Goal: Task Accomplishment & Management: Manage account settings

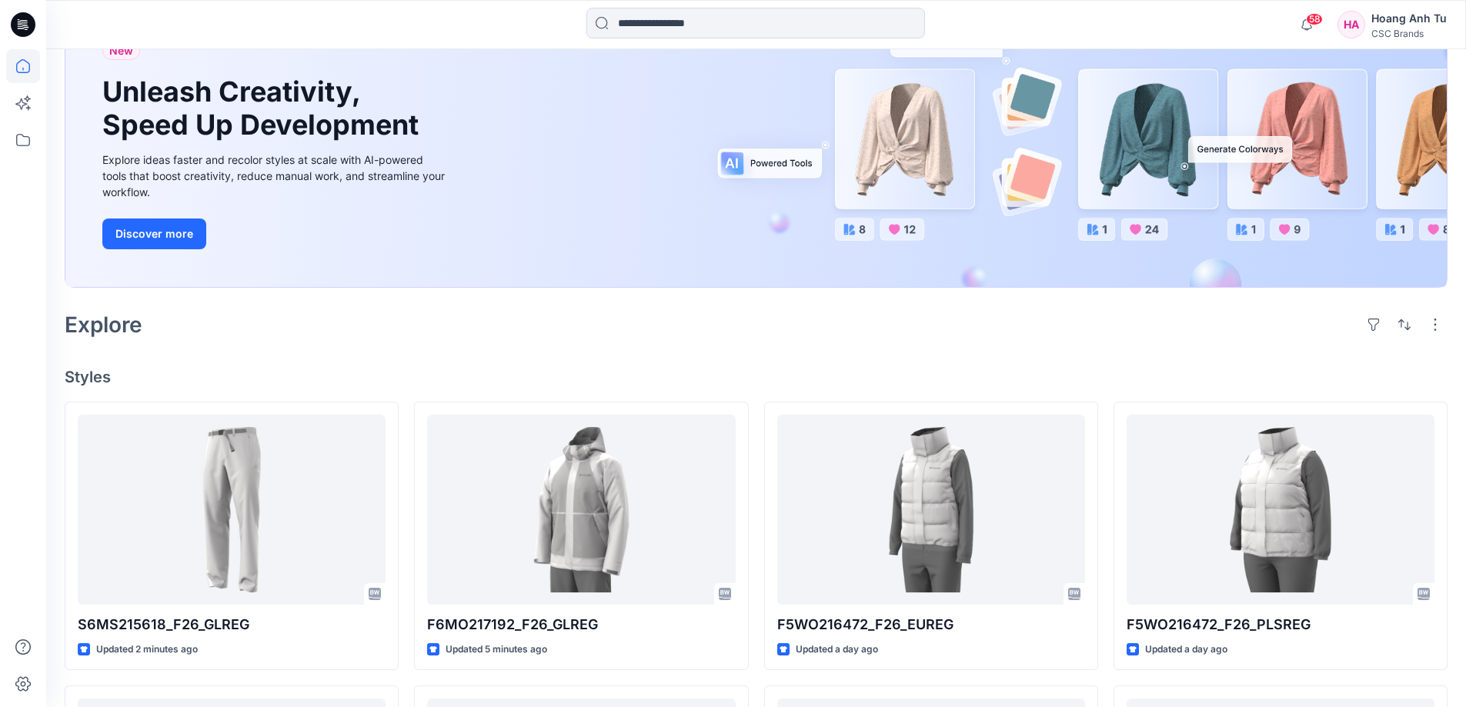
scroll to position [308, 0]
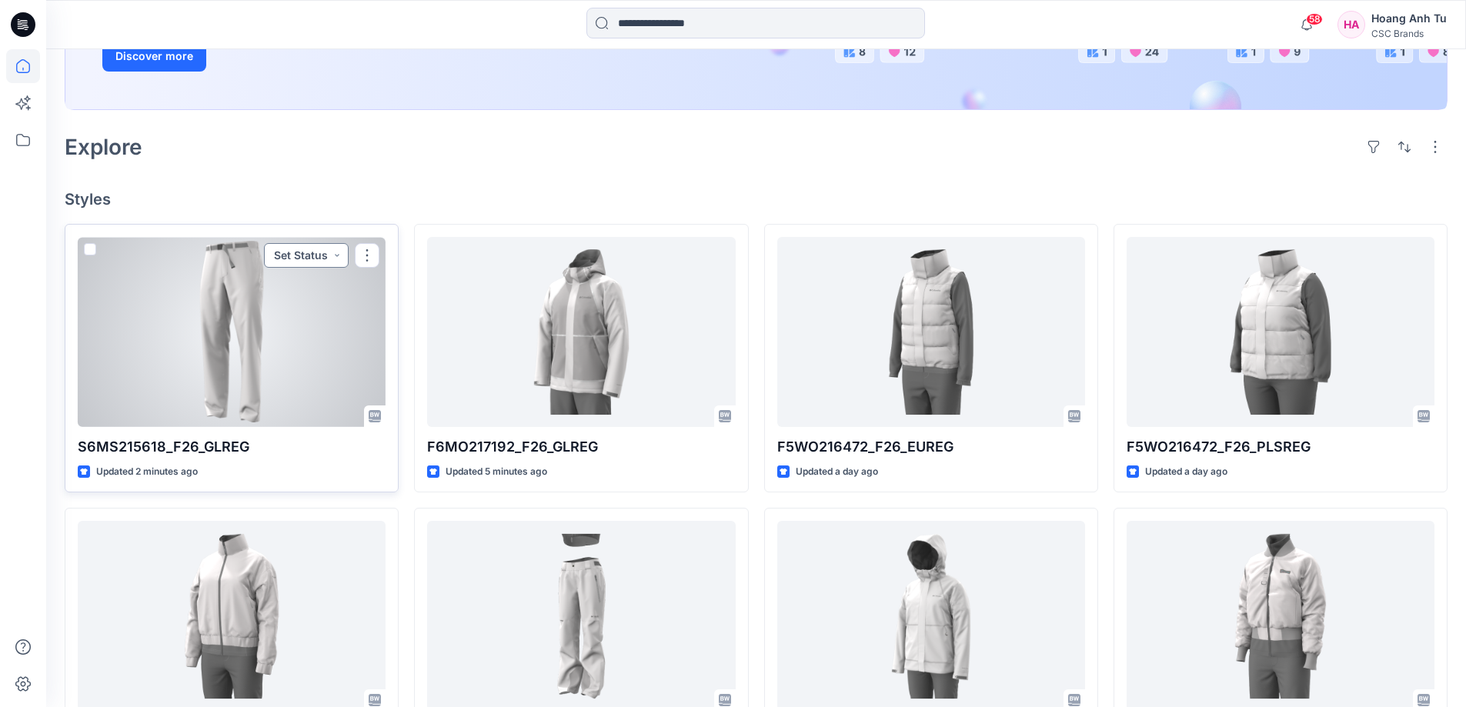
click at [340, 257] on button "Set Status" at bounding box center [306, 255] width 85 height 25
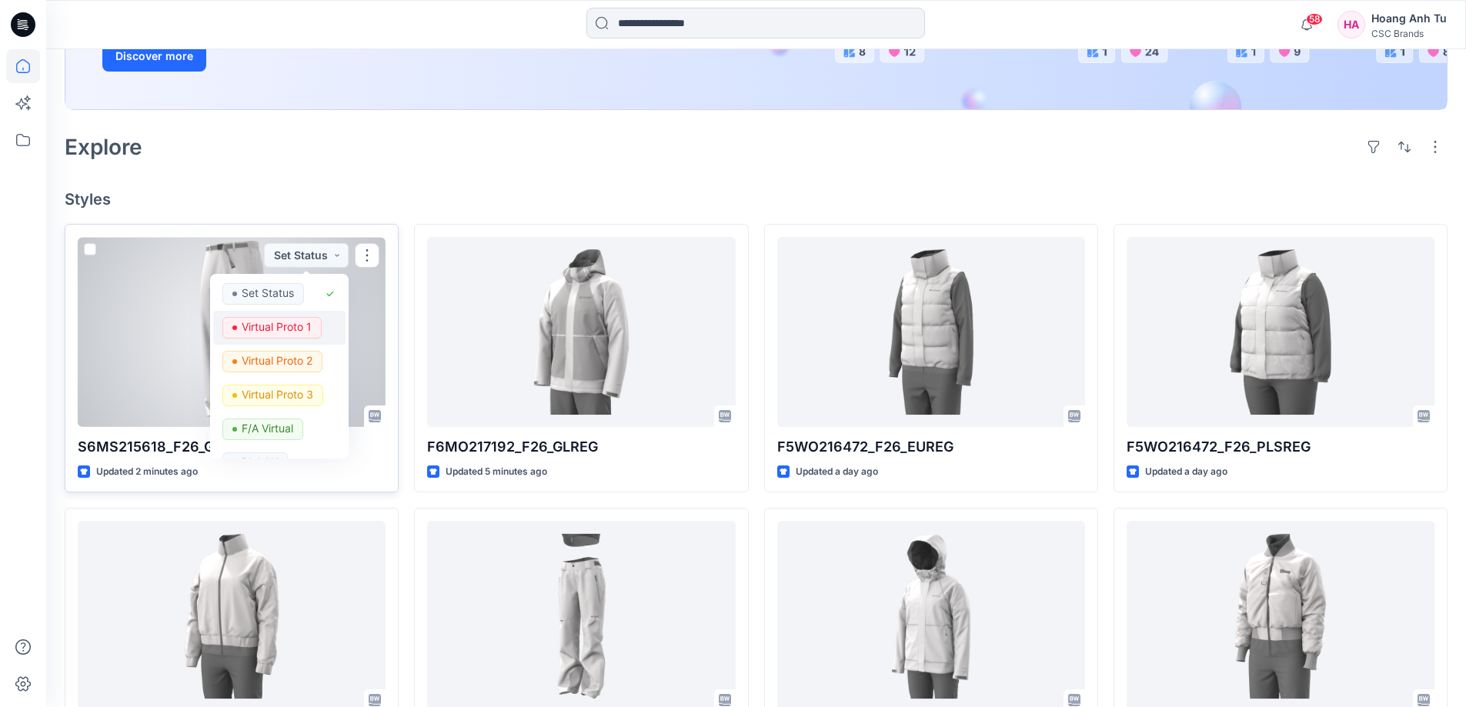
click at [304, 329] on p "Virtual Proto 1" at bounding box center [277, 327] width 70 height 20
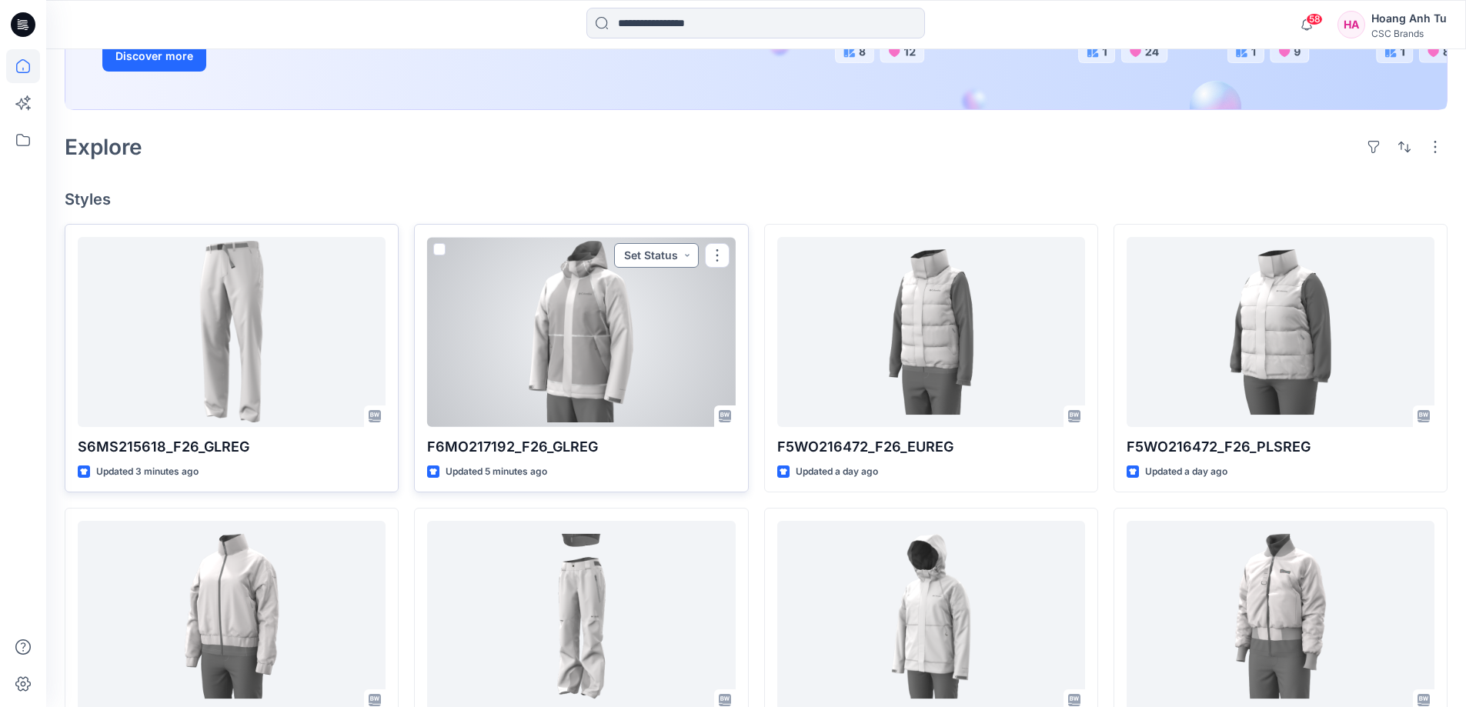
click at [683, 256] on button "Set Status" at bounding box center [656, 255] width 85 height 25
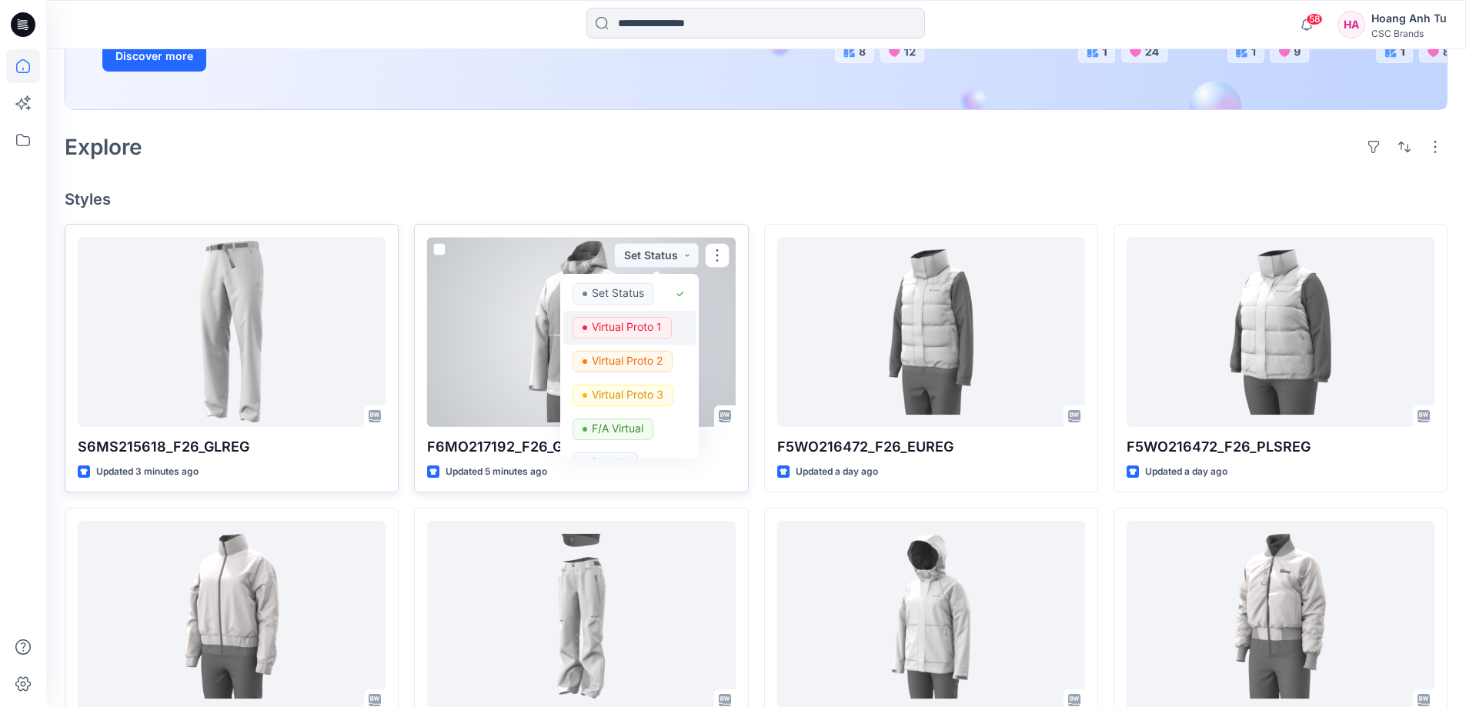
click at [646, 334] on p "Virtual Proto 1" at bounding box center [627, 327] width 70 height 20
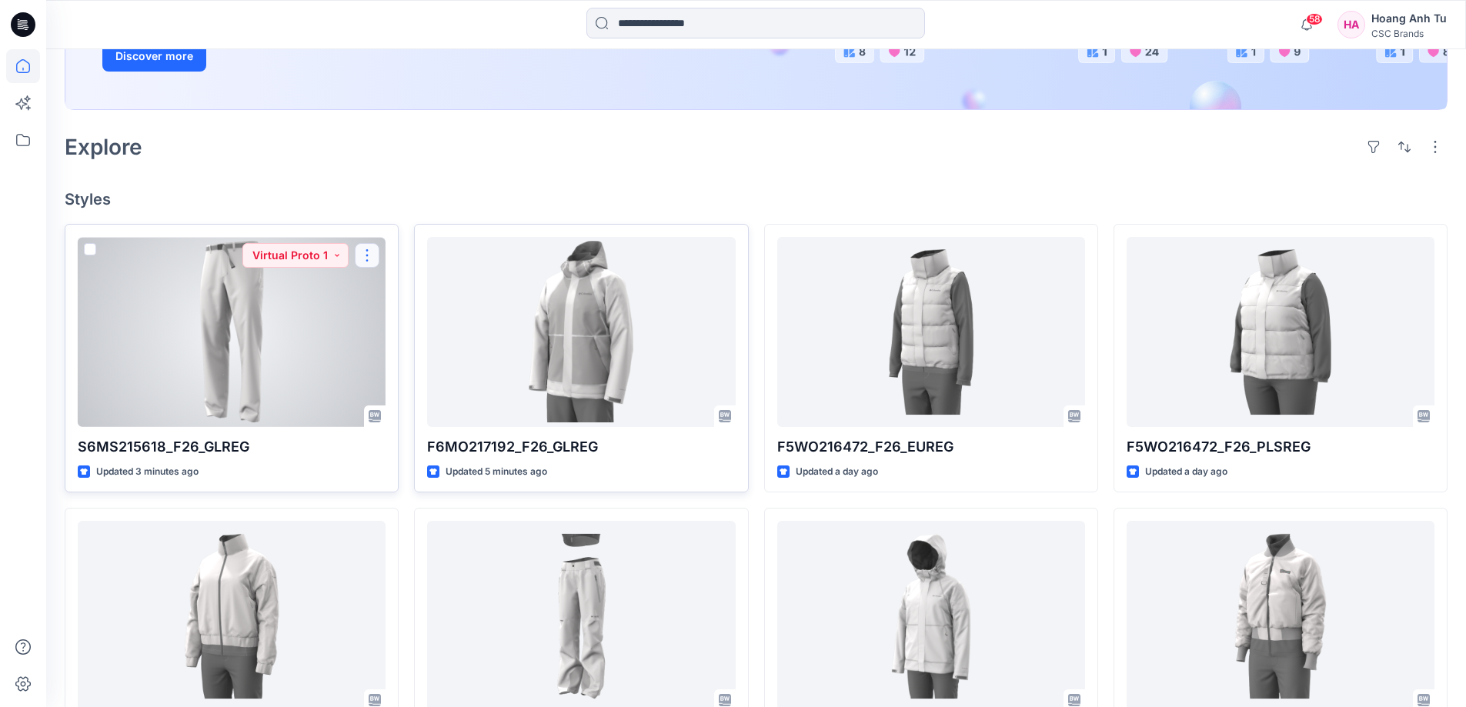
click at [368, 259] on button "button" at bounding box center [367, 255] width 25 height 25
click at [392, 289] on p "Edit" at bounding box center [395, 291] width 19 height 16
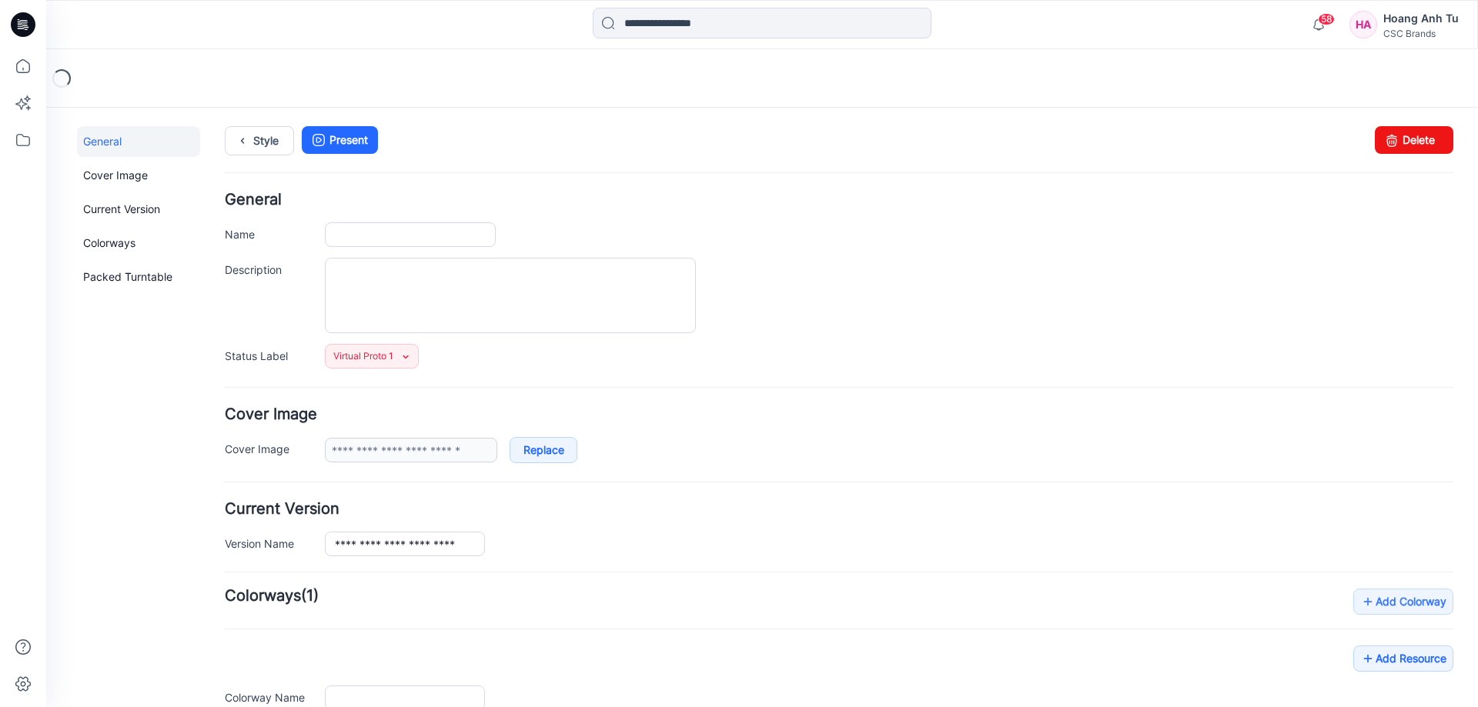
type input "**********"
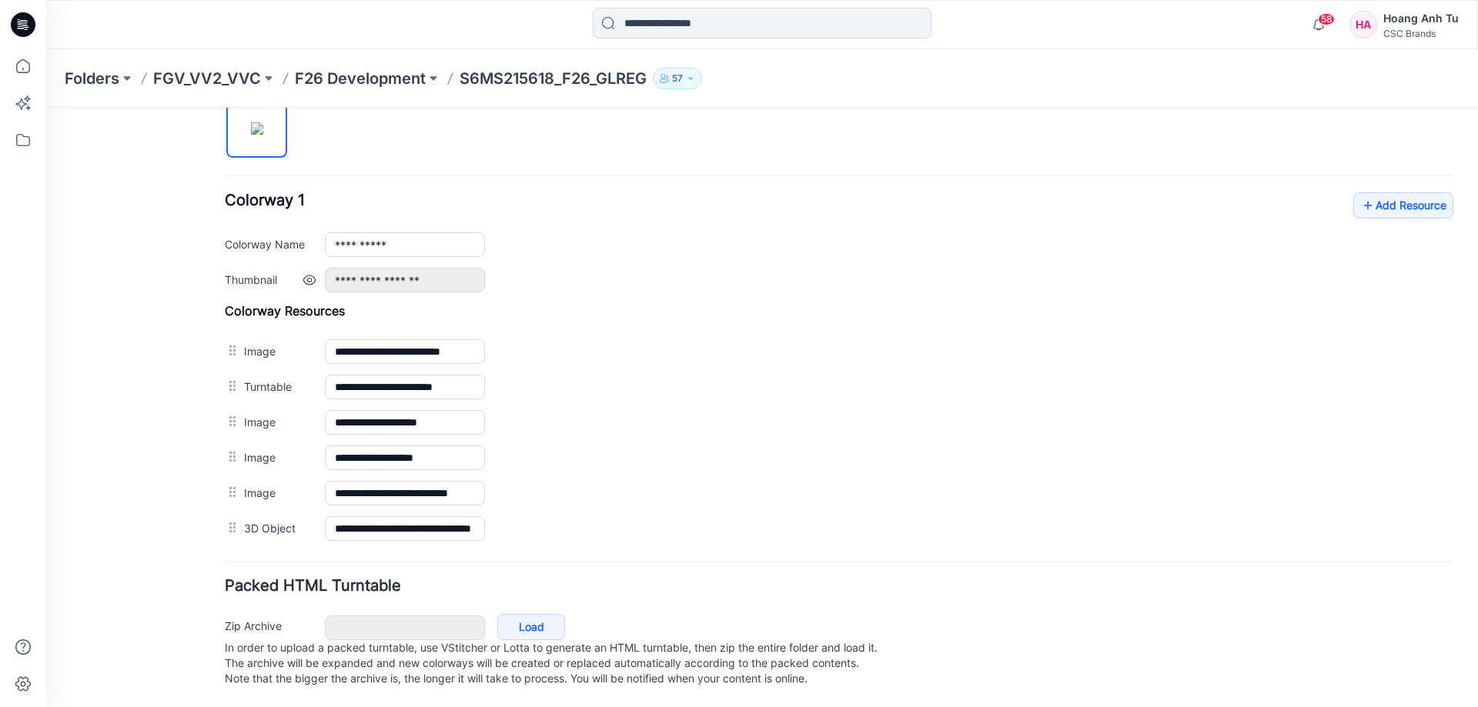
scroll to position [547, 0]
click at [1405, 192] on link "Add Resource" at bounding box center [1403, 205] width 100 height 26
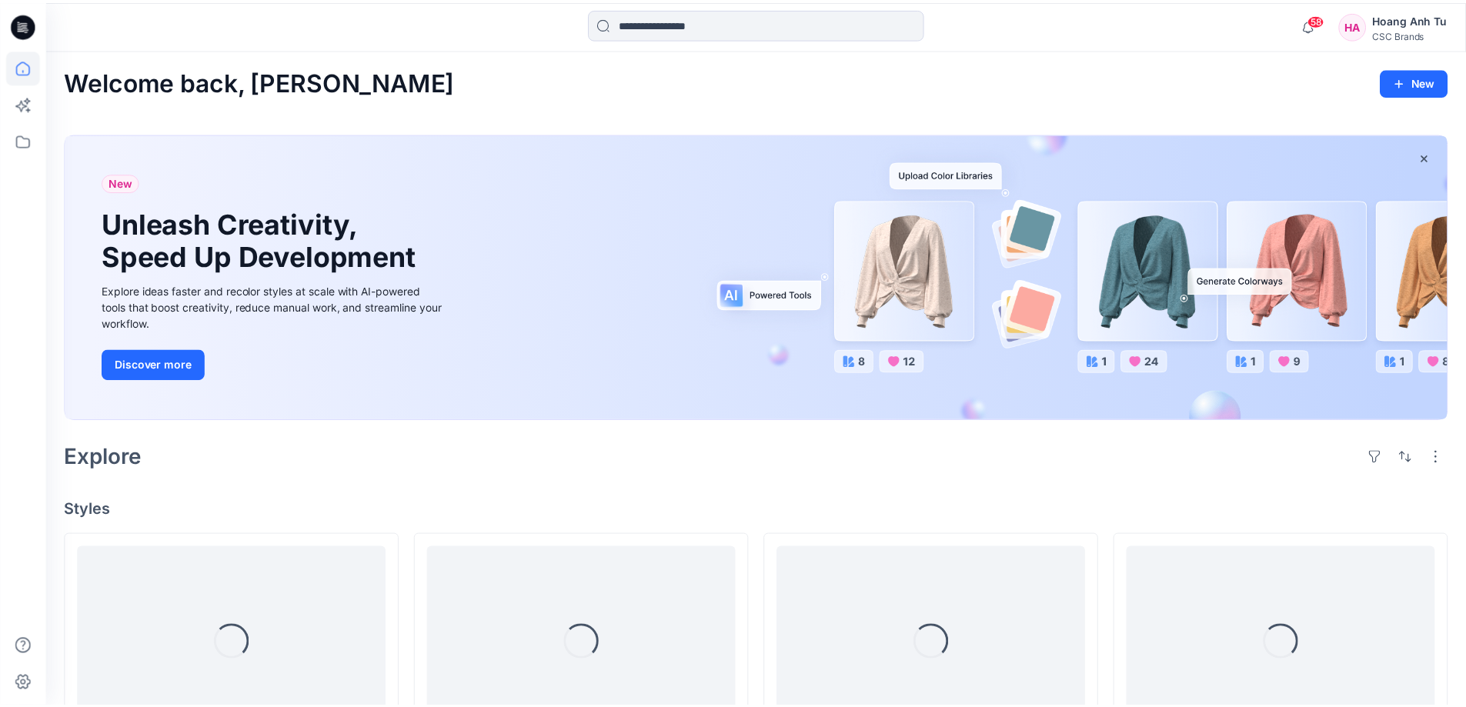
scroll to position [308, 0]
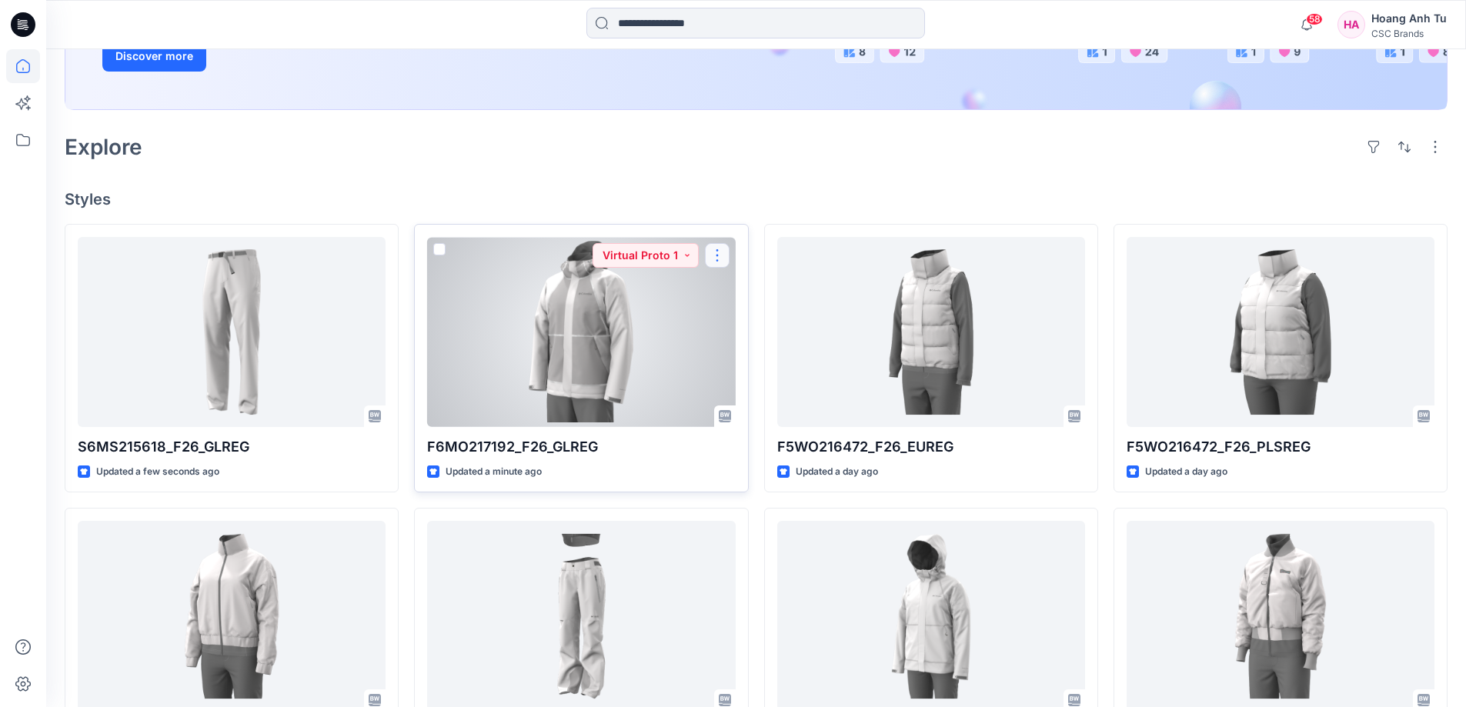
click at [723, 257] on button "button" at bounding box center [717, 255] width 25 height 25
click at [782, 297] on button "Edit" at bounding box center [791, 291] width 166 height 28
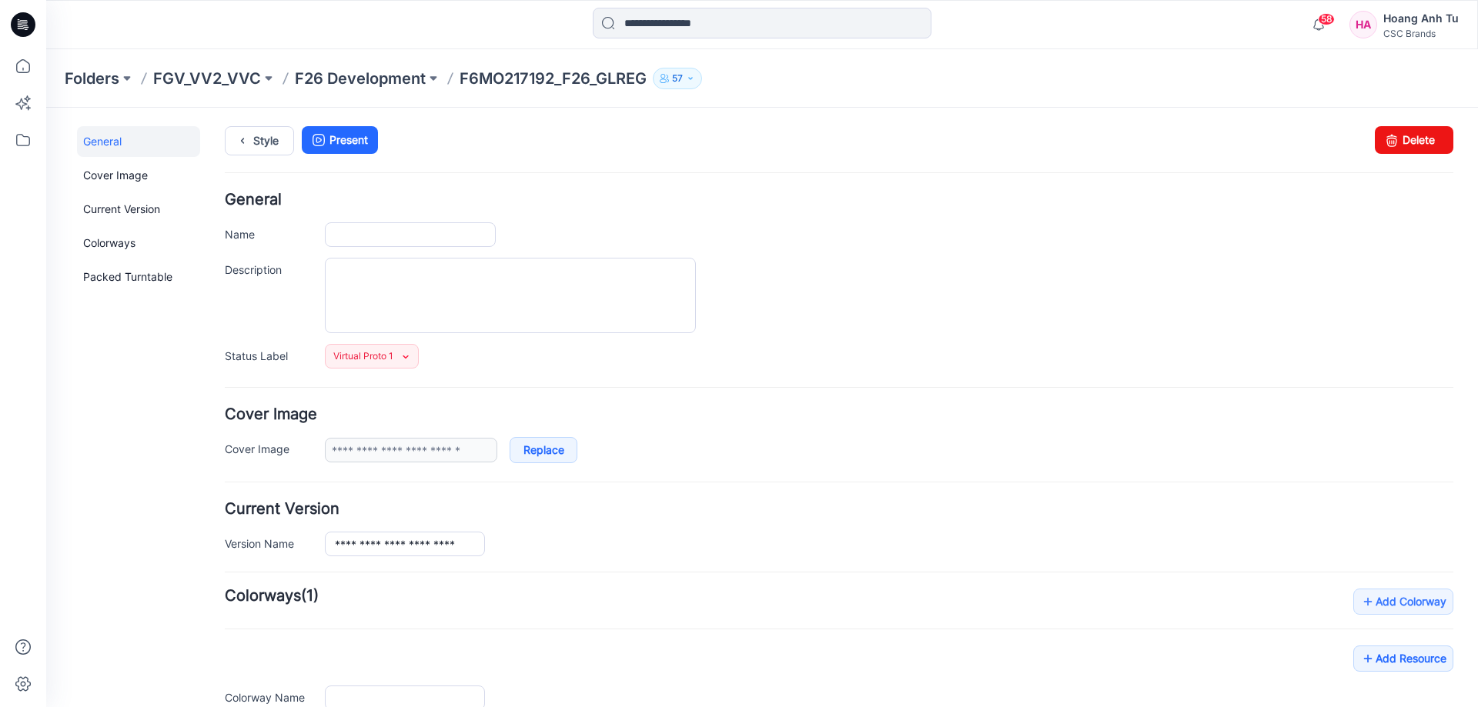
type input "**********"
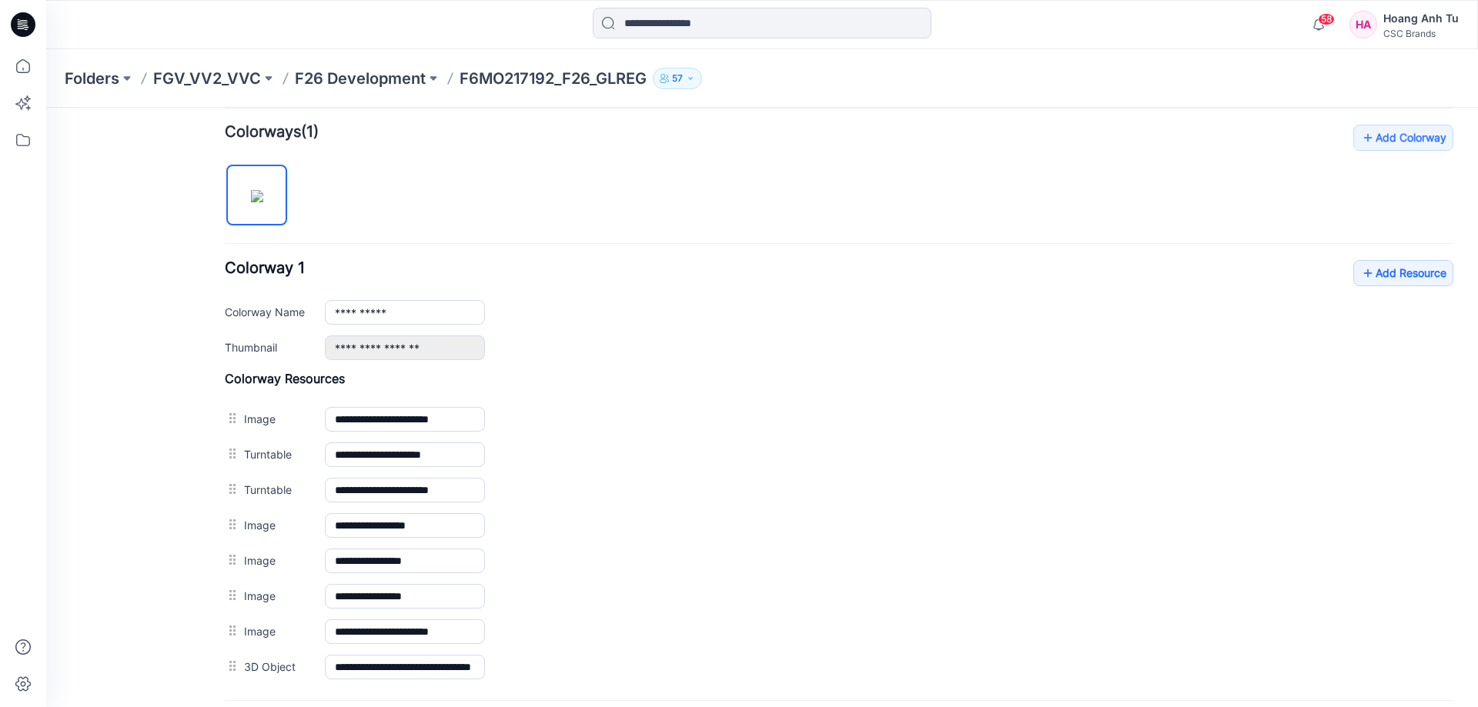
scroll to position [618, 0]
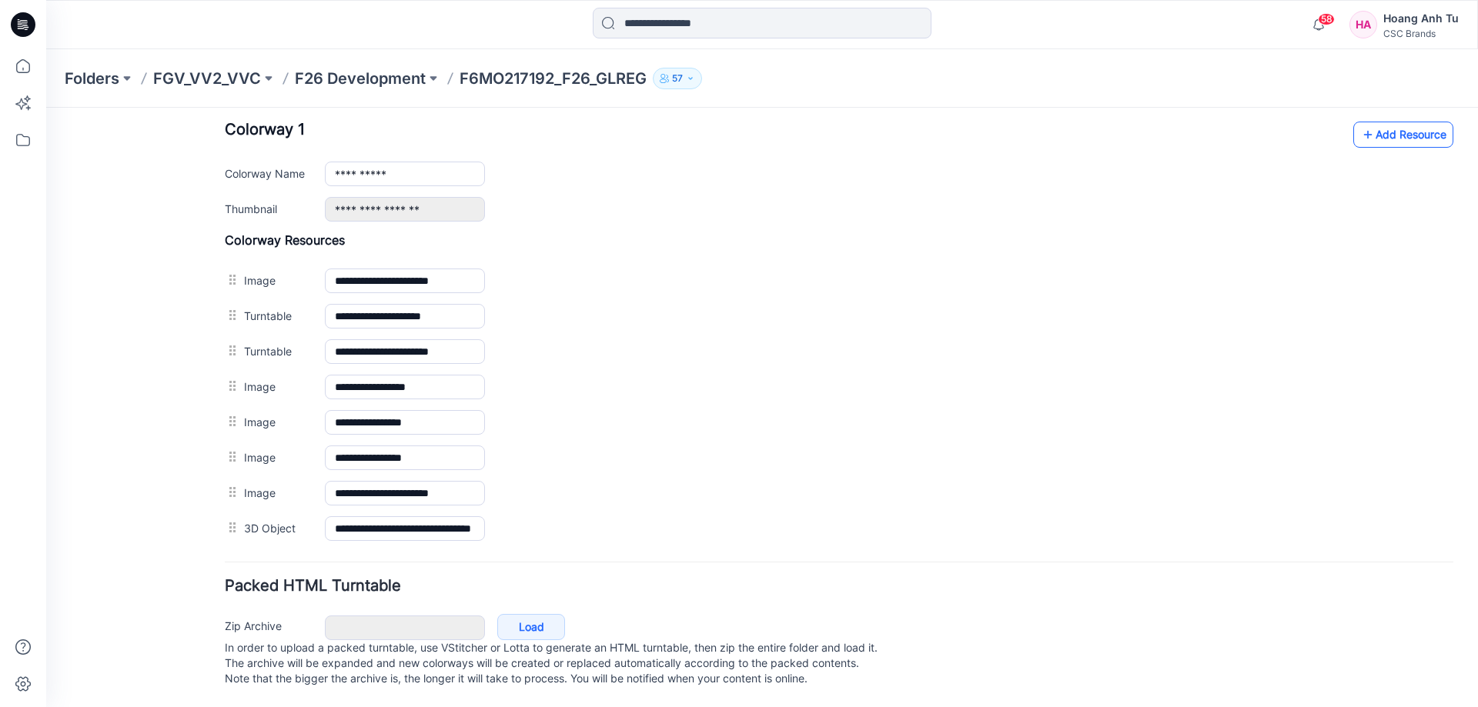
click at [1417, 122] on link "Add Resource" at bounding box center [1403, 135] width 100 height 26
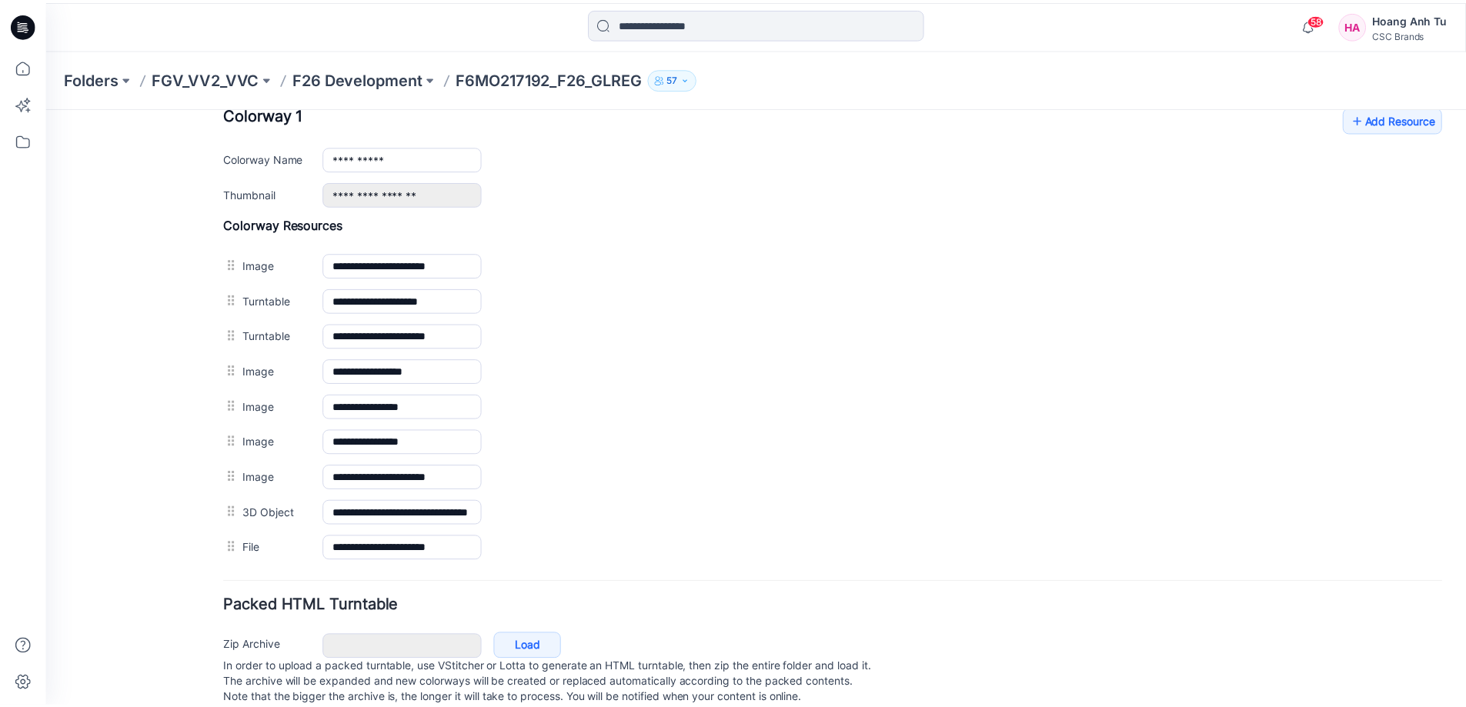
scroll to position [308, 0]
